Goal: Transaction & Acquisition: Purchase product/service

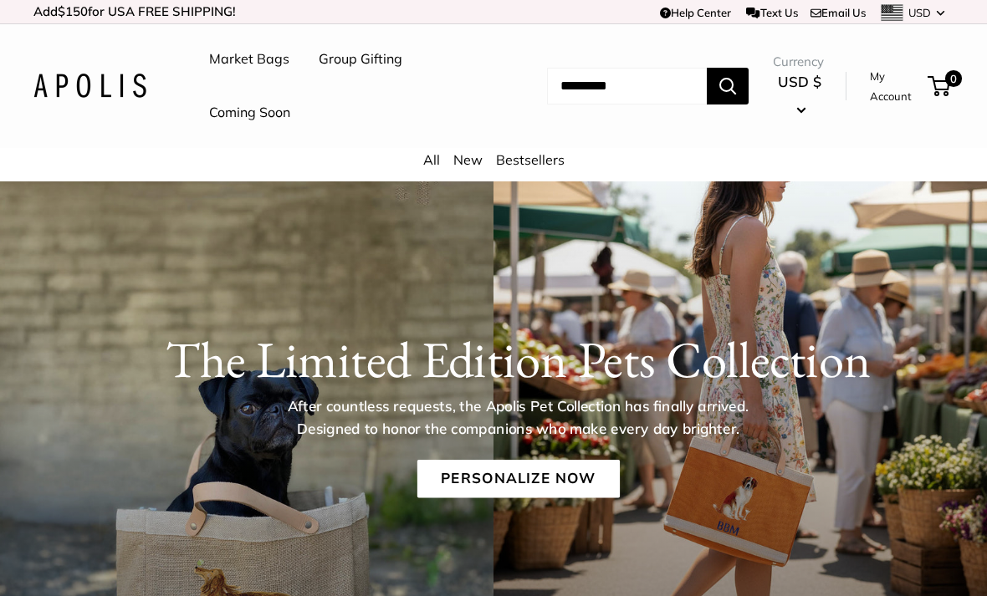
click at [437, 166] on link "All" at bounding box center [431, 159] width 17 height 17
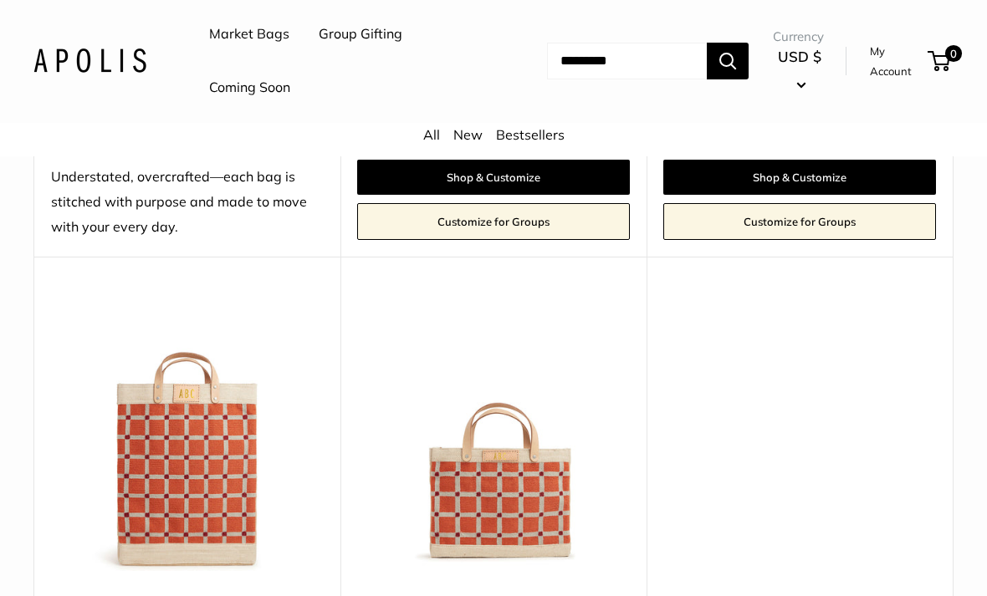
scroll to position [2199, 0]
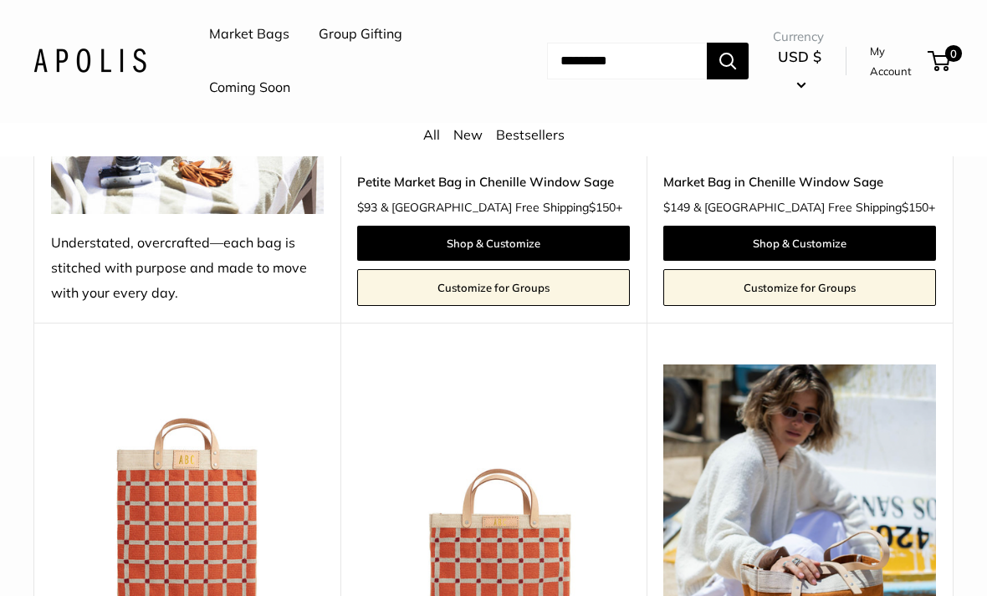
click at [482, 130] on link "New" at bounding box center [467, 135] width 29 height 17
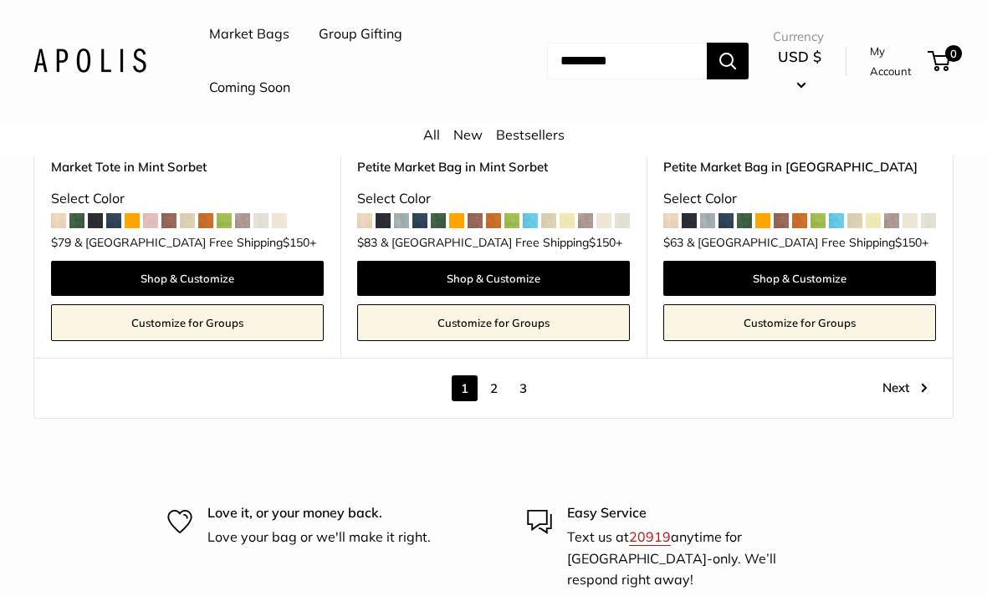
scroll to position [8561, 0]
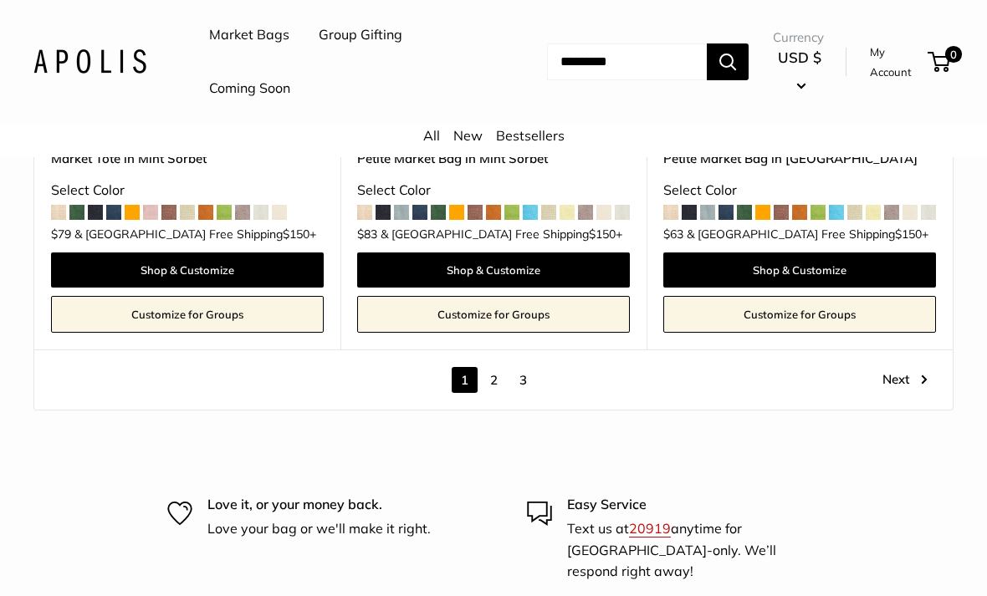
click at [899, 393] on link "Next" at bounding box center [904, 380] width 45 height 26
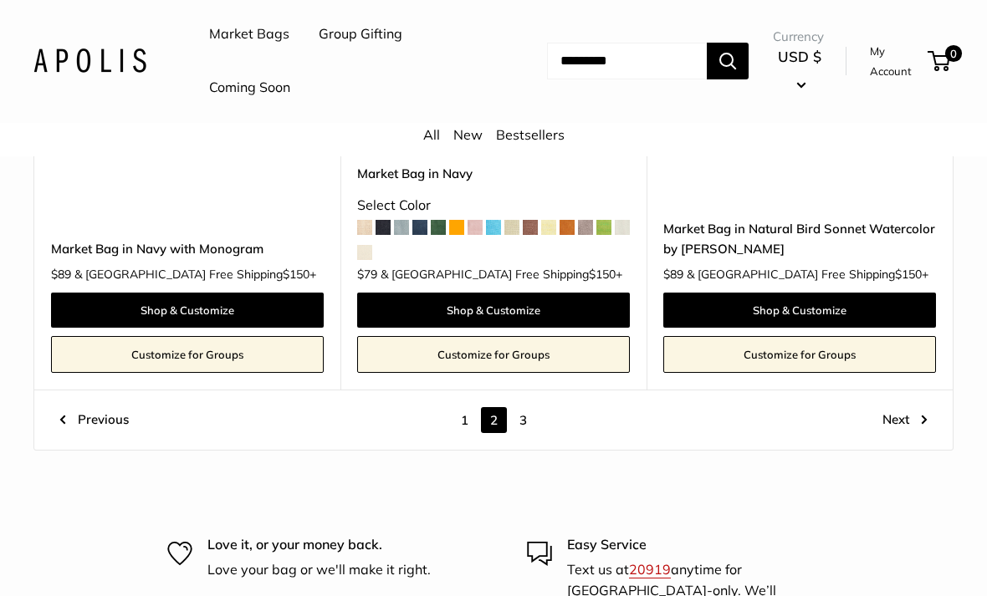
scroll to position [8342, 0]
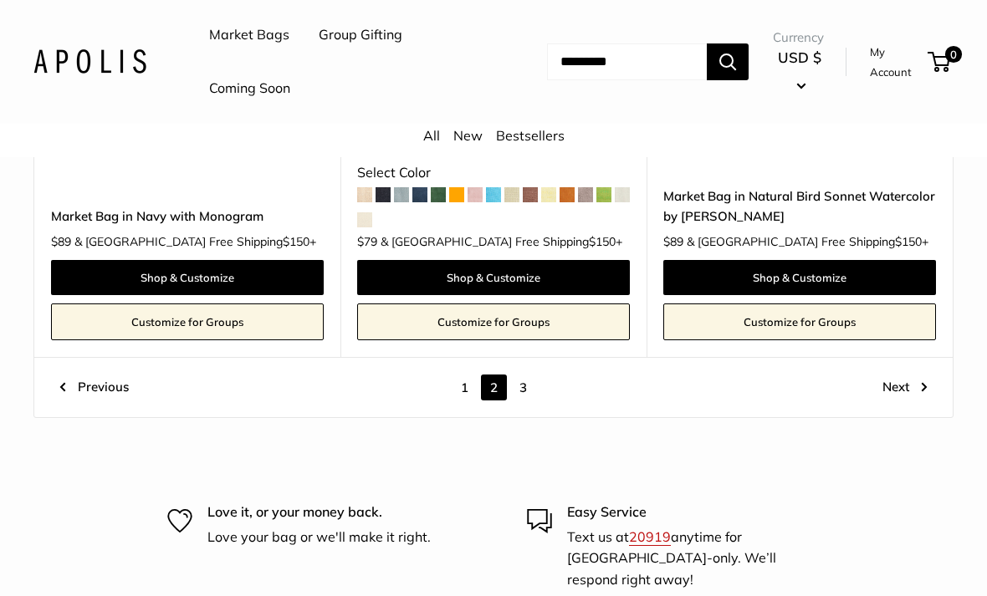
click at [915, 380] on link "Next" at bounding box center [904, 388] width 45 height 26
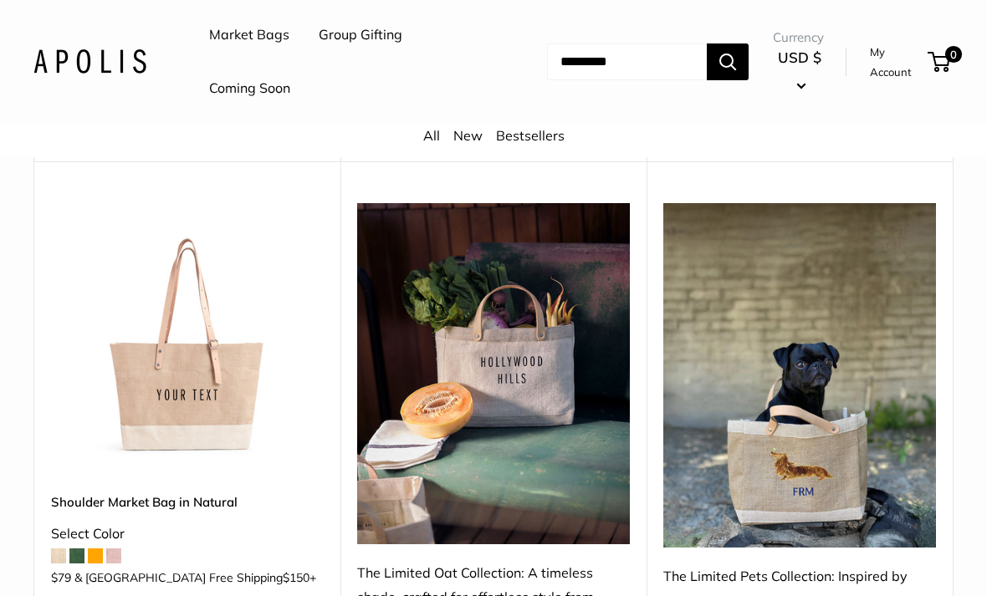
scroll to position [3862, 0]
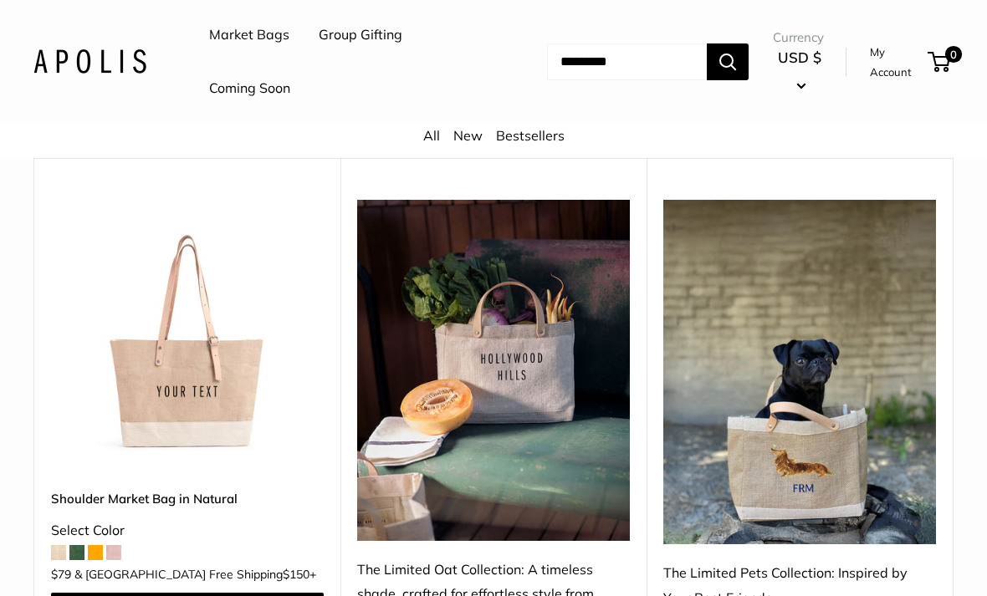
click at [825, 469] on img at bounding box center [799, 372] width 273 height 345
click at [801, 561] on div "The Limited Pets Collection: Inspired by Your Best Friends" at bounding box center [799, 586] width 273 height 50
click at [805, 513] on img at bounding box center [799, 372] width 273 height 345
click at [840, 458] on img at bounding box center [799, 372] width 273 height 345
click at [840, 457] on img at bounding box center [799, 372] width 273 height 345
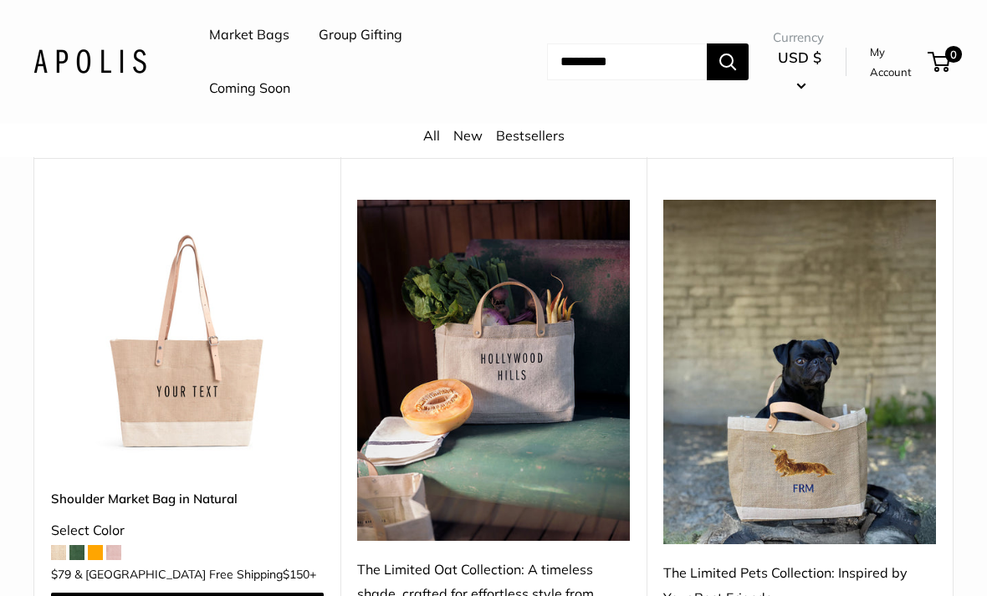
click at [611, 59] on input "Search..." at bounding box center [627, 61] width 160 height 37
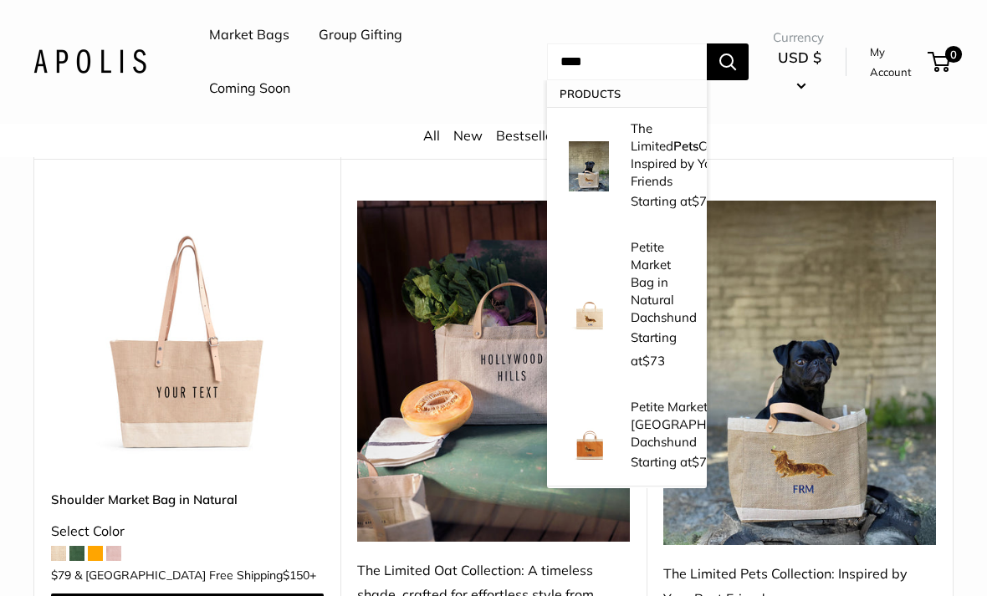
type input "****"
click at [662, 149] on p "The Limited Pets Collection: Inspired by Your Best Friends" at bounding box center [694, 155] width 127 height 70
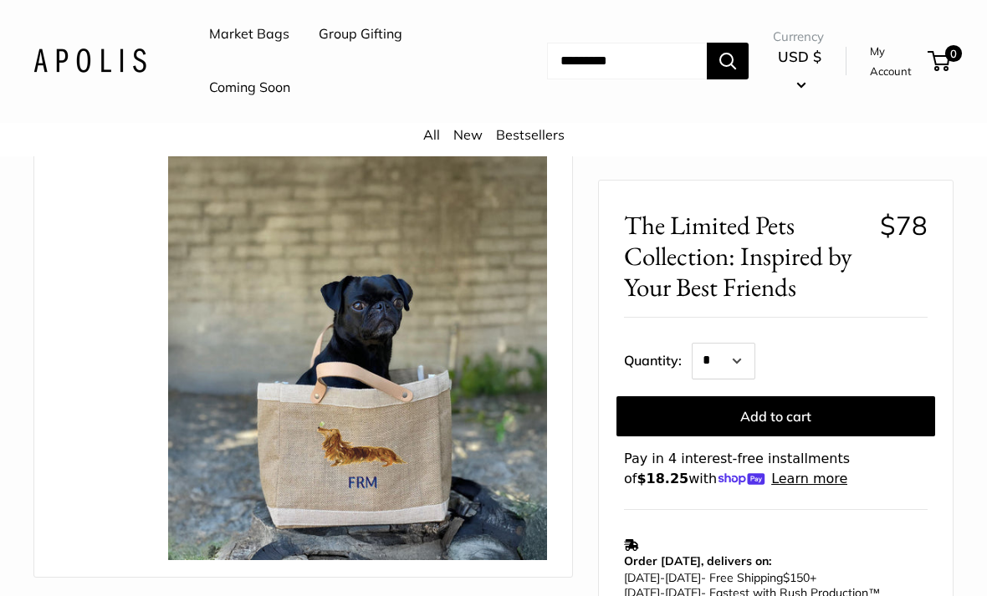
scroll to position [144, 0]
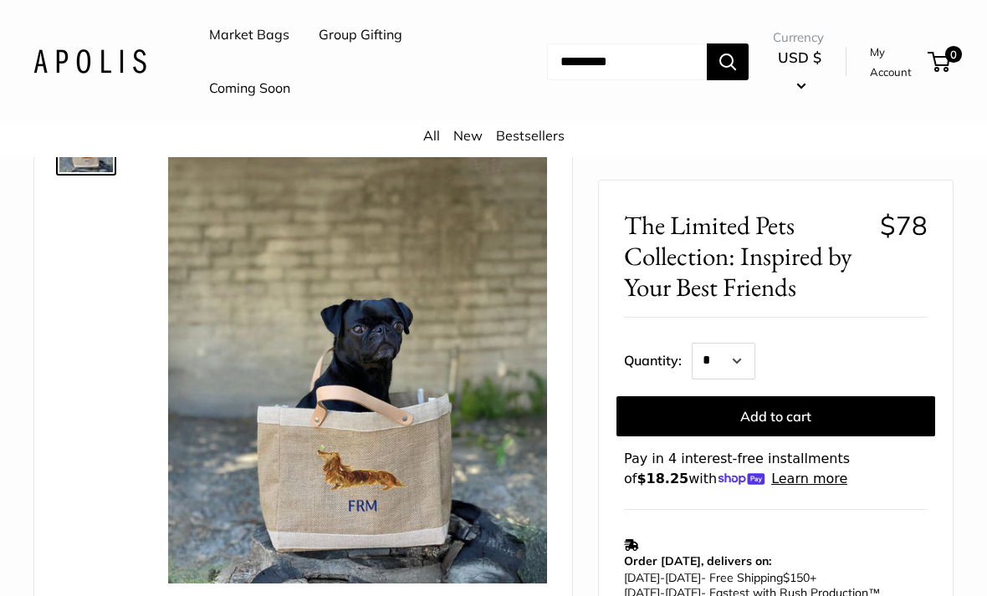
click at [815, 425] on button "Add to cart" at bounding box center [775, 416] width 319 height 40
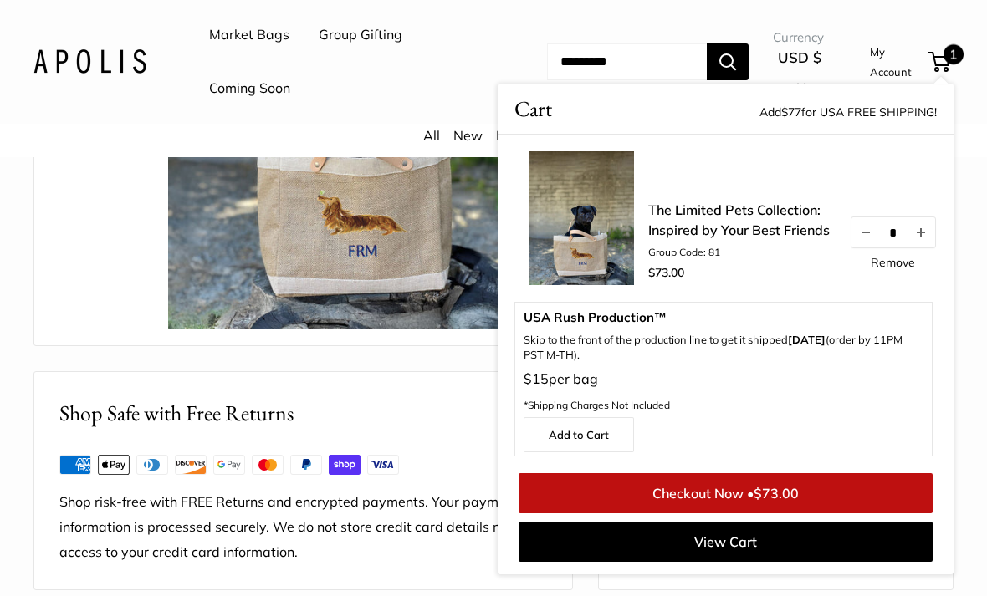
scroll to position [398, 0]
click at [914, 257] on link "Remove" at bounding box center [893, 263] width 44 height 12
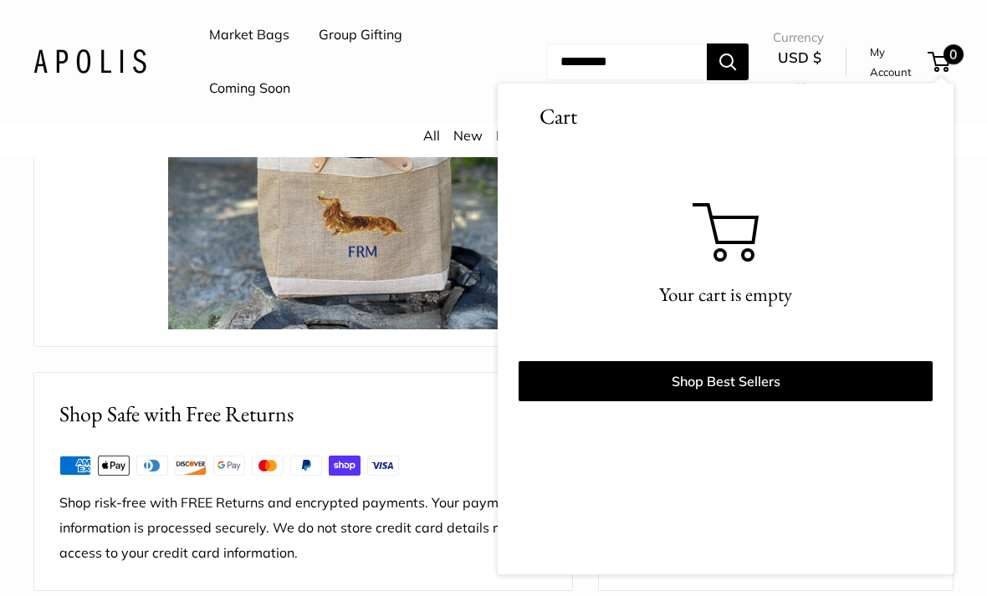
click at [262, 36] on link "Market Bags" at bounding box center [249, 35] width 80 height 25
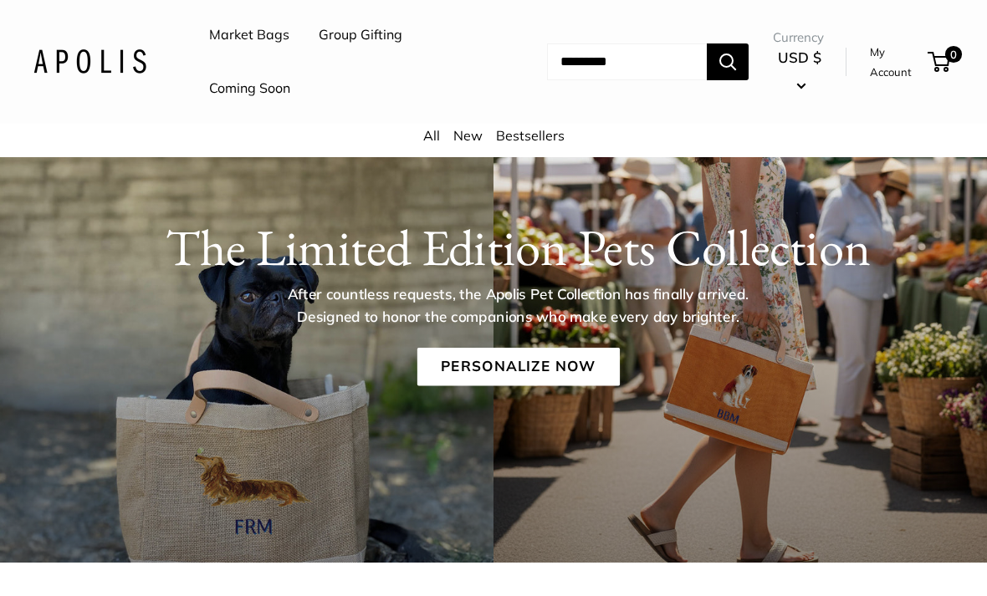
scroll to position [111, 0]
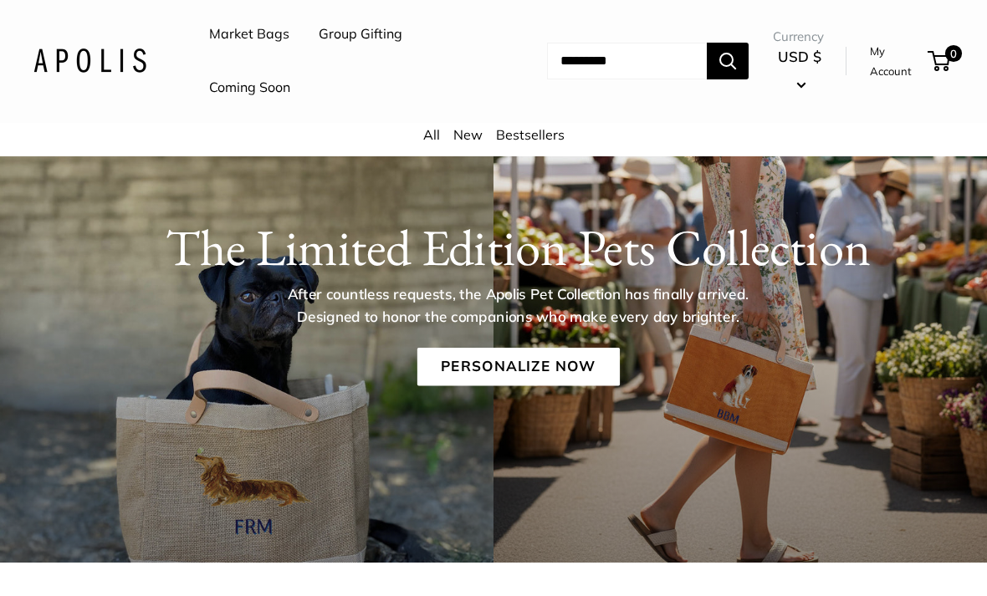
click at [583, 367] on link "Personalize Now" at bounding box center [517, 368] width 202 height 38
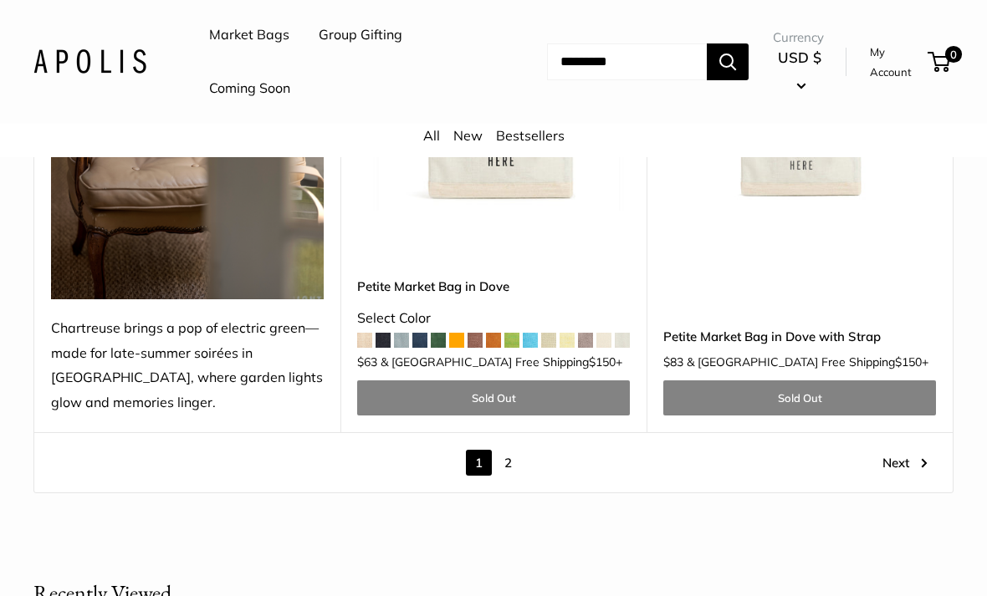
scroll to position [8252, 0]
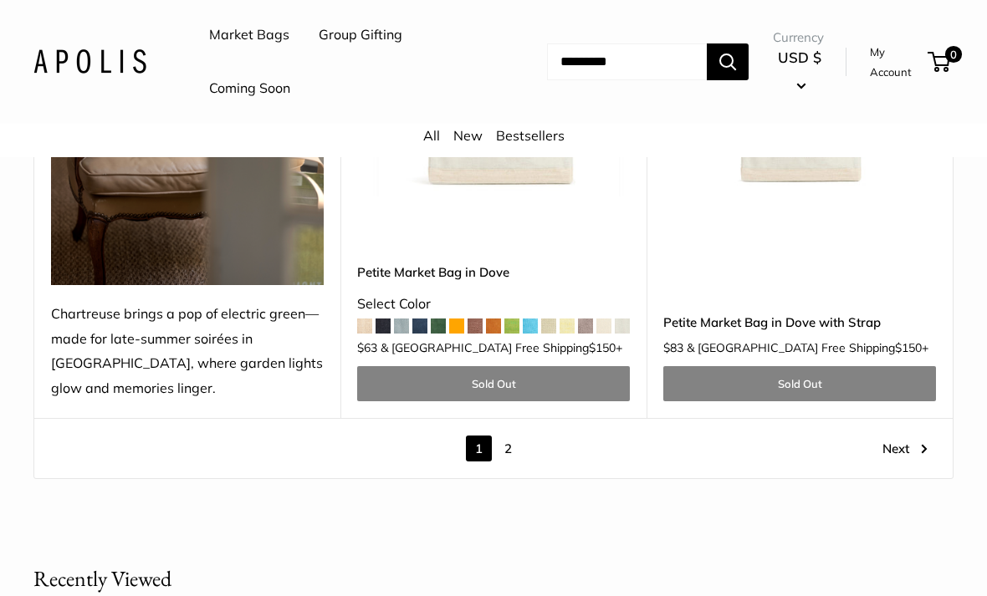
click at [913, 436] on link "Next" at bounding box center [904, 449] width 45 height 26
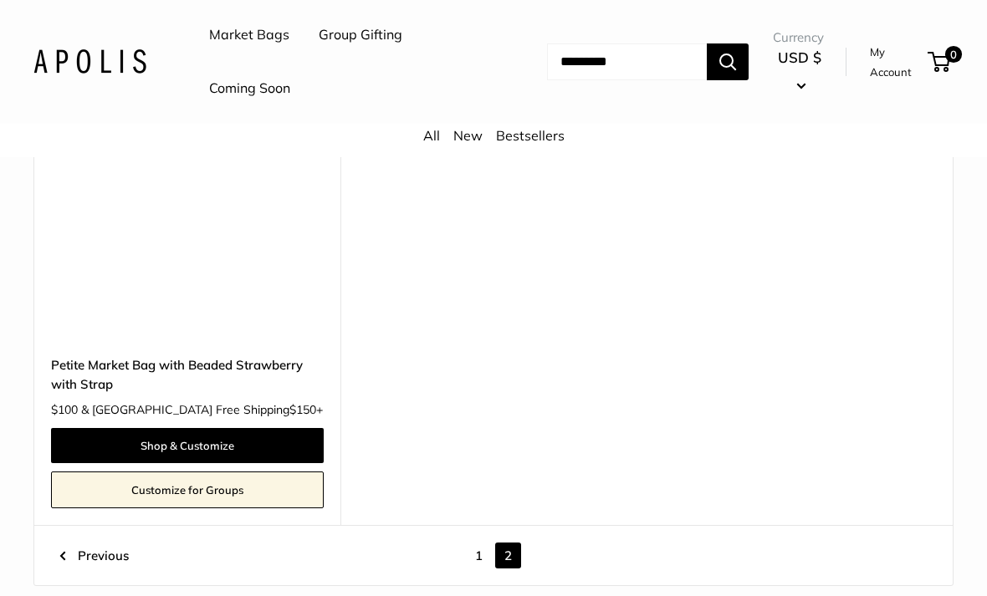
scroll to position [8485, 0]
